Goal: Transaction & Acquisition: Purchase product/service

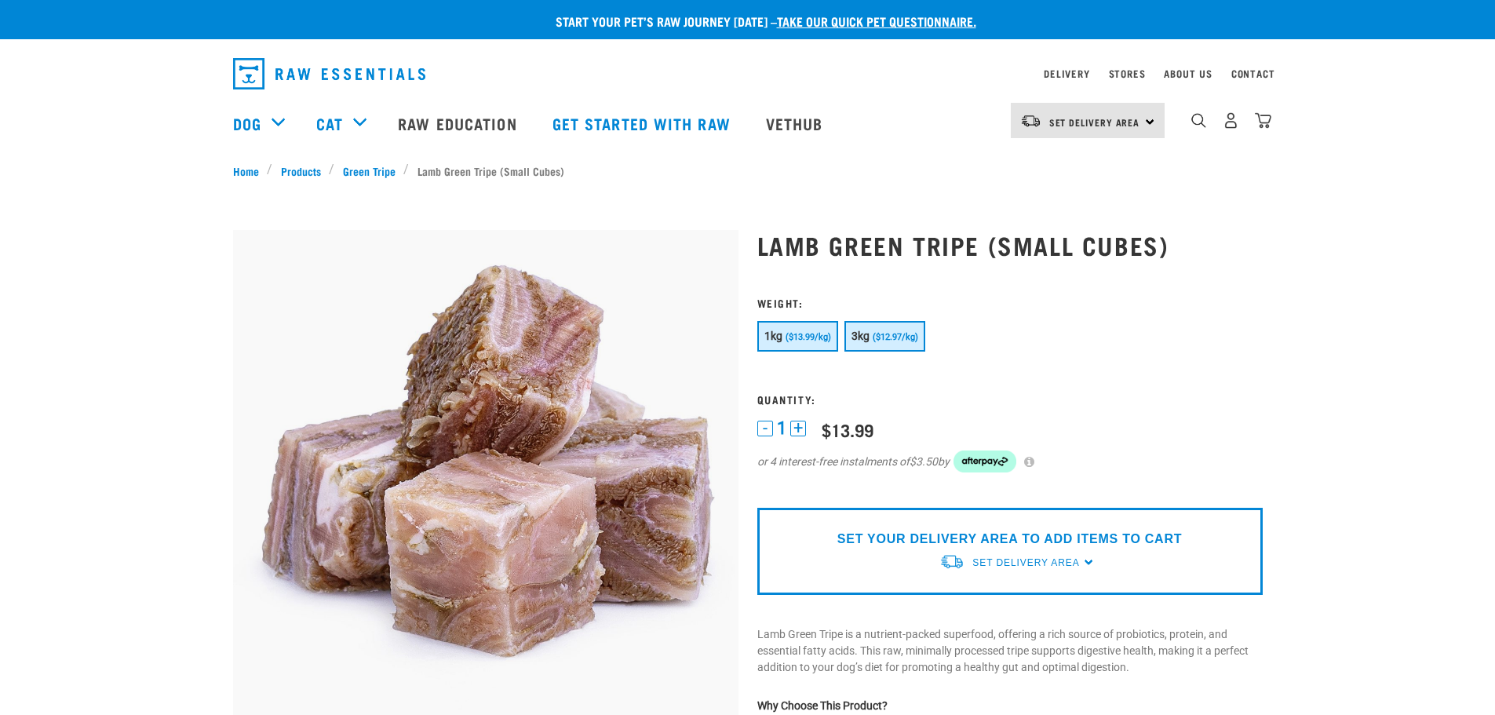
click at [880, 342] on button "3kg ($12.97/kg)" at bounding box center [885, 336] width 81 height 31
click at [787, 353] on div "1kg ($13.99/kg) 3kg ($12.97/kg)" at bounding box center [1011, 338] width 506 height 35
click at [787, 334] on span "($13.99/kg)" at bounding box center [809, 337] width 46 height 10
click at [909, 333] on span "($12.97/kg)" at bounding box center [896, 337] width 46 height 10
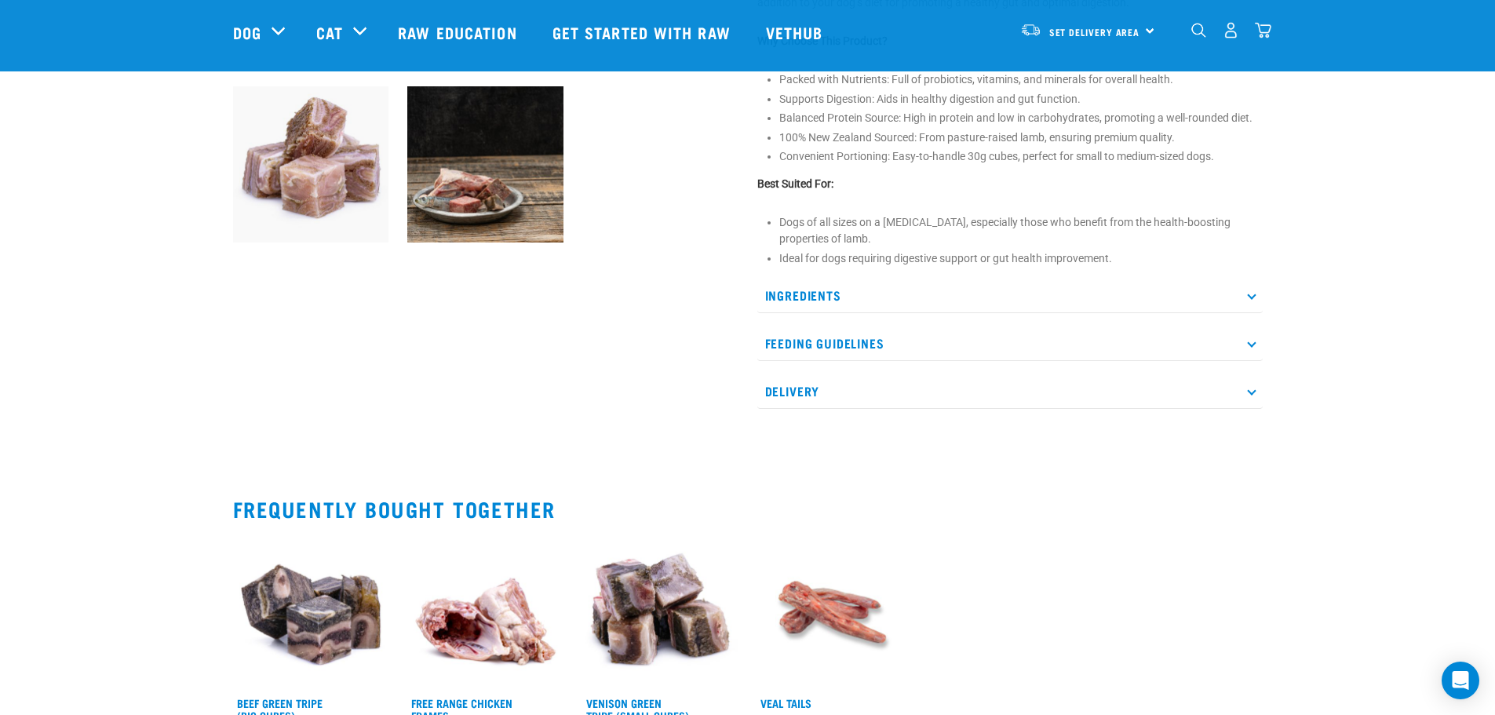
scroll to position [864, 0]
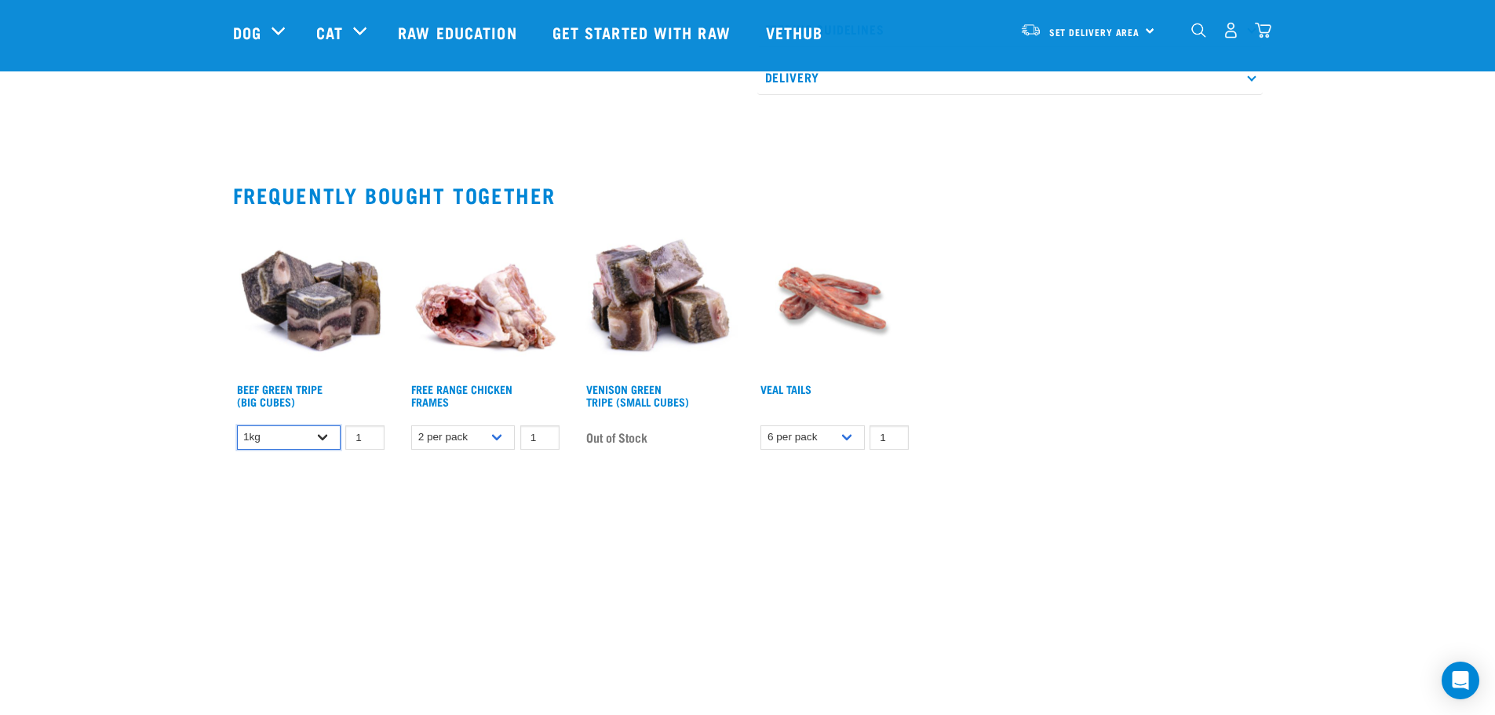
click at [302, 430] on select "1kg Bulk (10kg)" at bounding box center [289, 437] width 104 height 24
click at [287, 387] on link "Beef Green Tripe (Big Cubes)" at bounding box center [280, 395] width 86 height 18
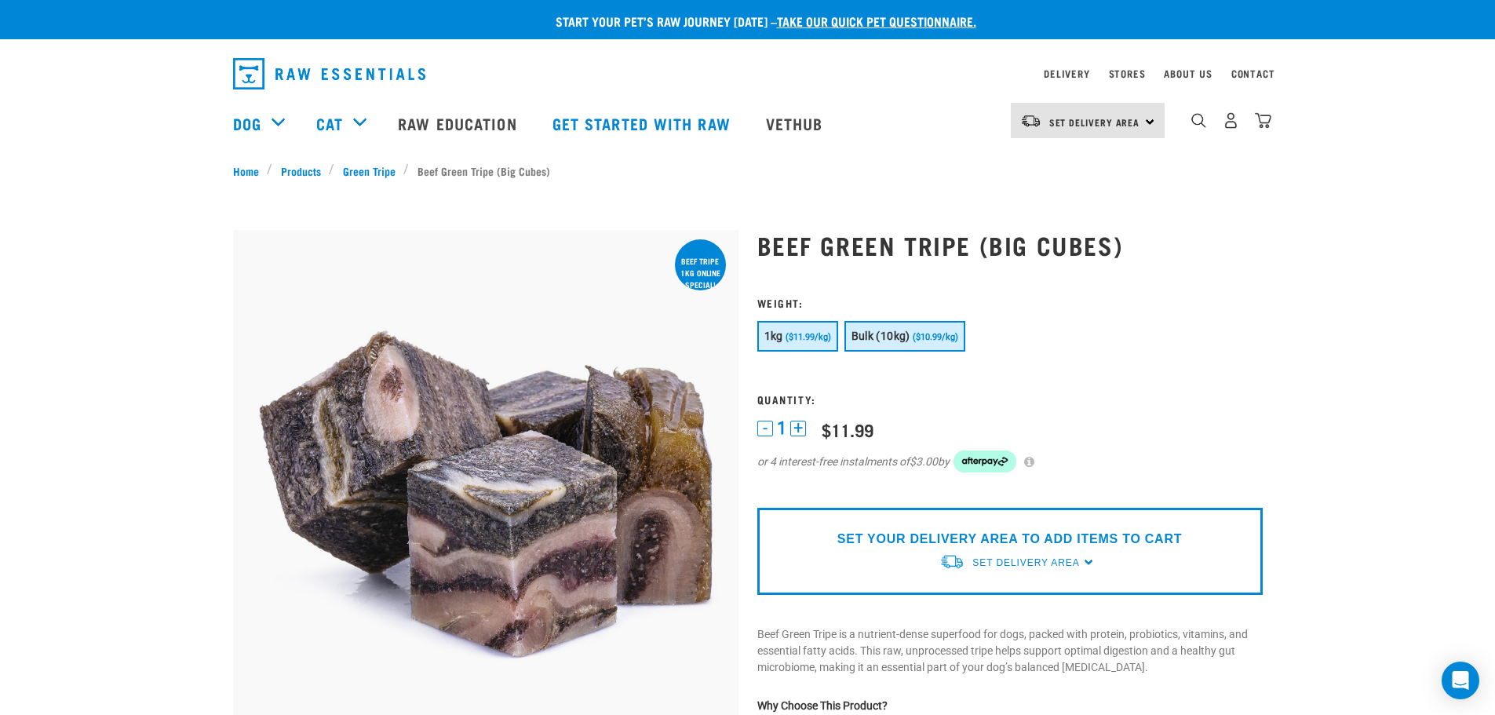
click at [855, 342] on span "Bulk (10kg)" at bounding box center [881, 336] width 59 height 13
click at [778, 338] on span "1kg" at bounding box center [774, 336] width 19 height 13
